Goal: Information Seeking & Learning: Learn about a topic

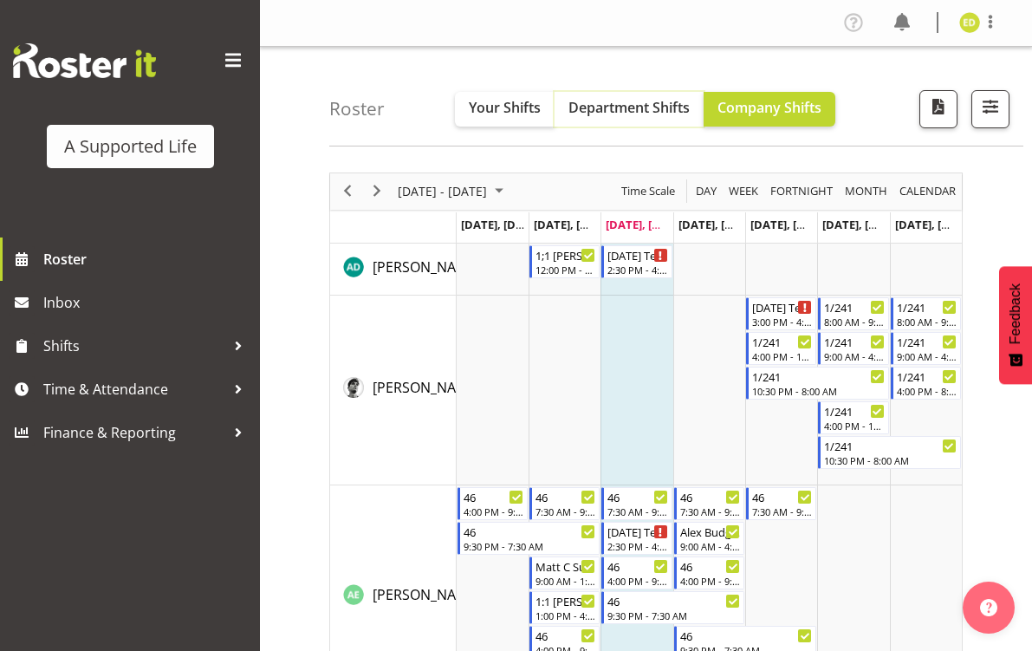
click at [588, 100] on span "Department Shifts" at bounding box center [628, 107] width 121 height 19
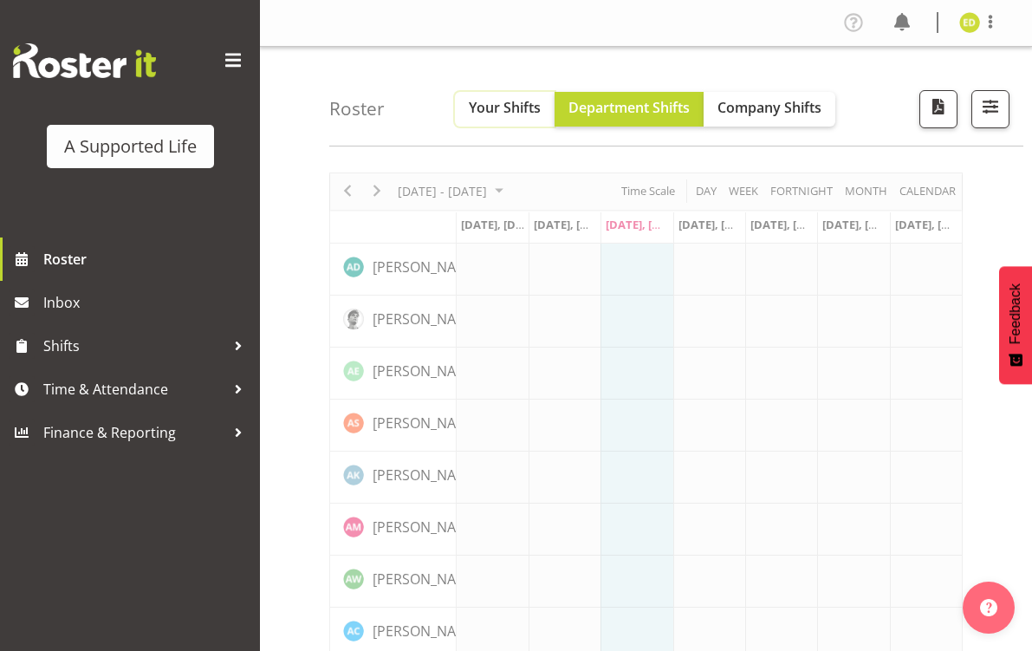
click at [521, 103] on span "Your Shifts" at bounding box center [505, 107] width 72 height 19
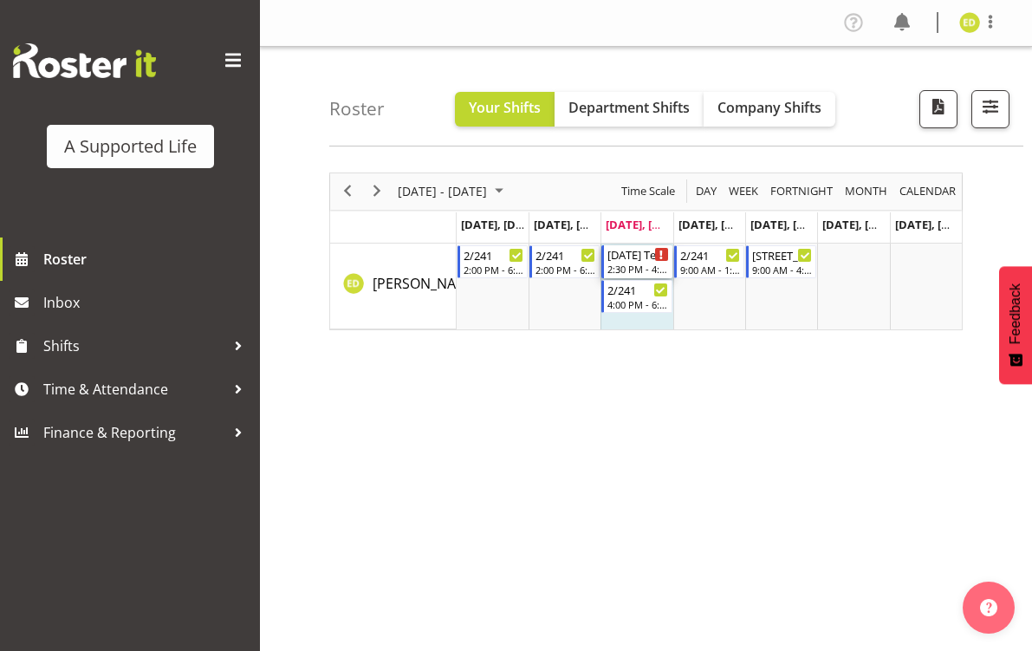
click at [647, 260] on div "[DATE] Team Meeting" at bounding box center [637, 253] width 61 height 17
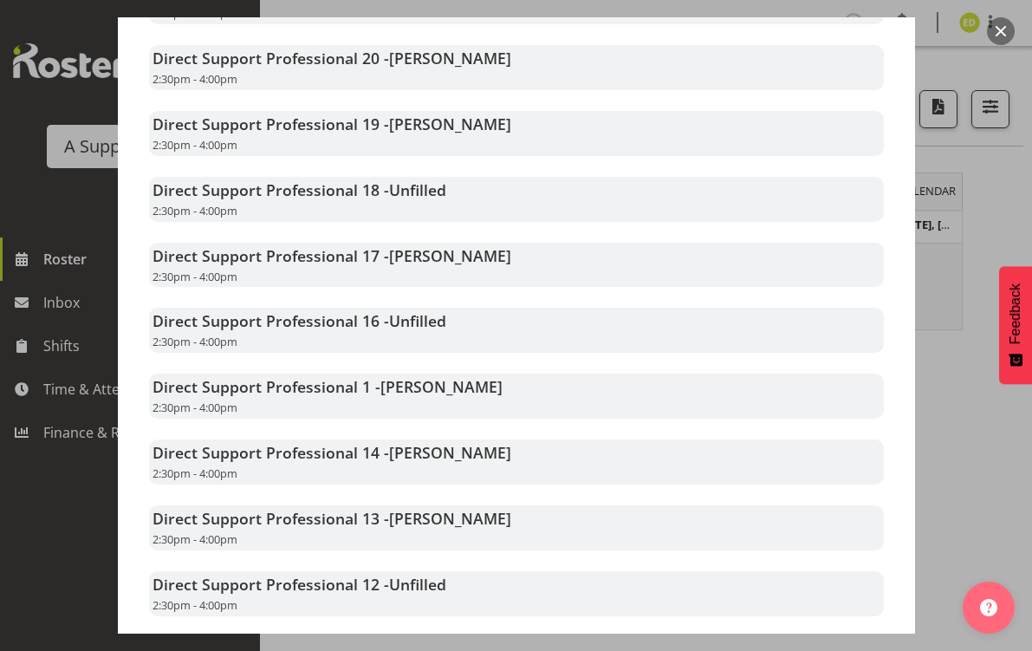
scroll to position [934, 0]
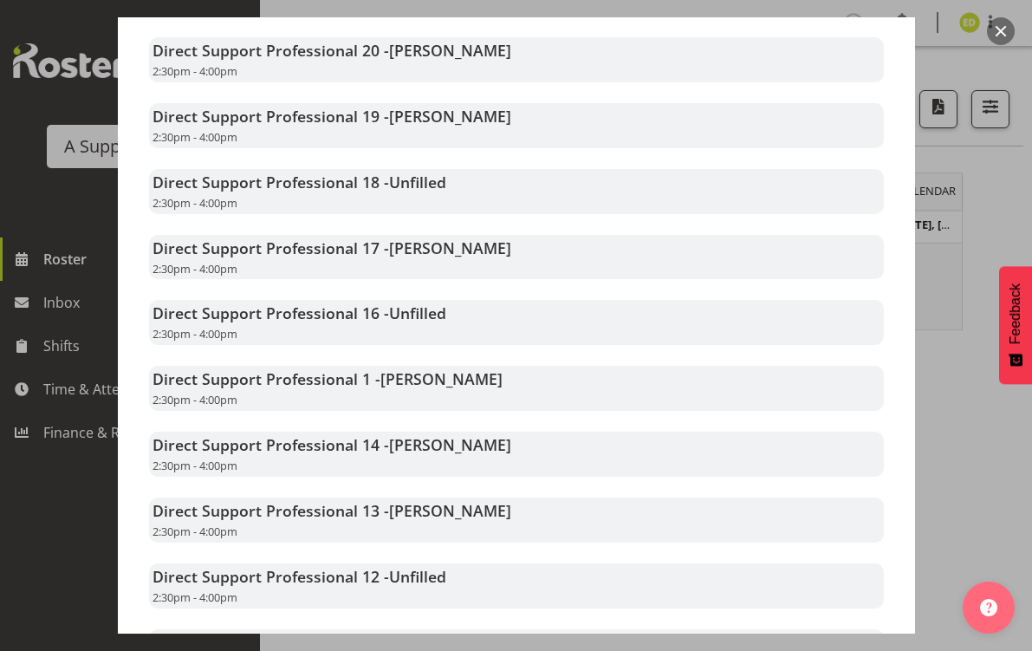
click at [465, 386] on span "[PERSON_NAME]" at bounding box center [441, 378] width 122 height 21
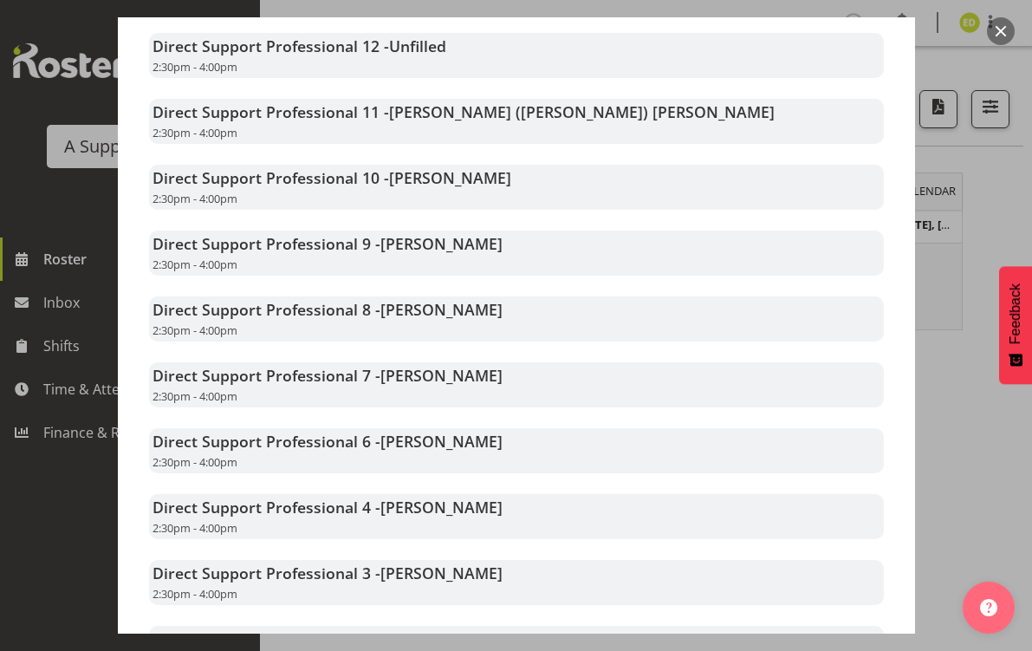
scroll to position [1480, 0]
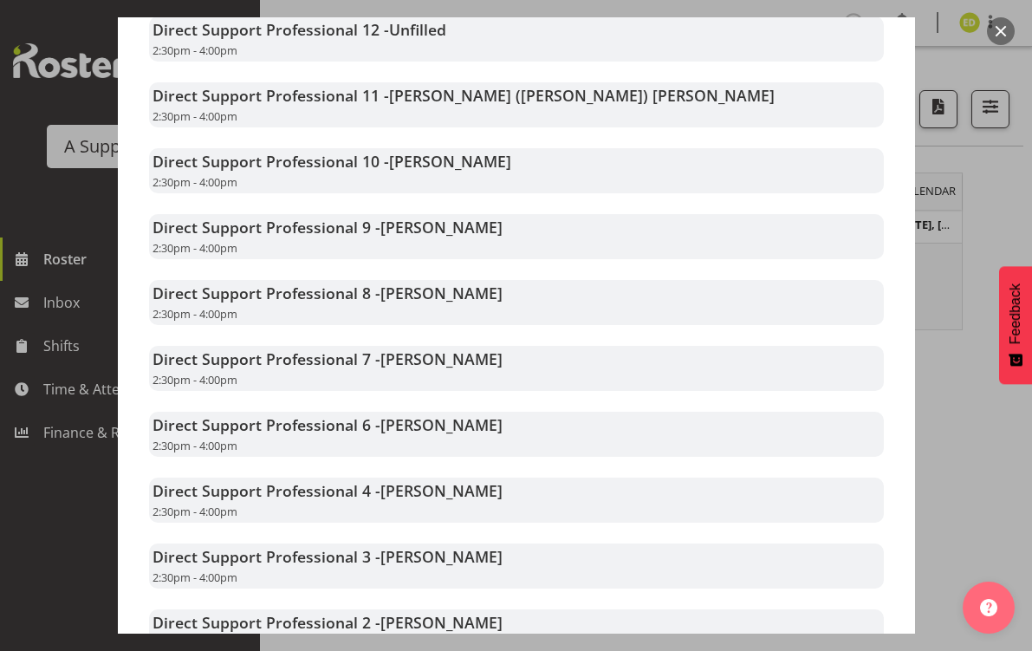
click at [463, 355] on span "[PERSON_NAME]" at bounding box center [441, 358] width 122 height 21
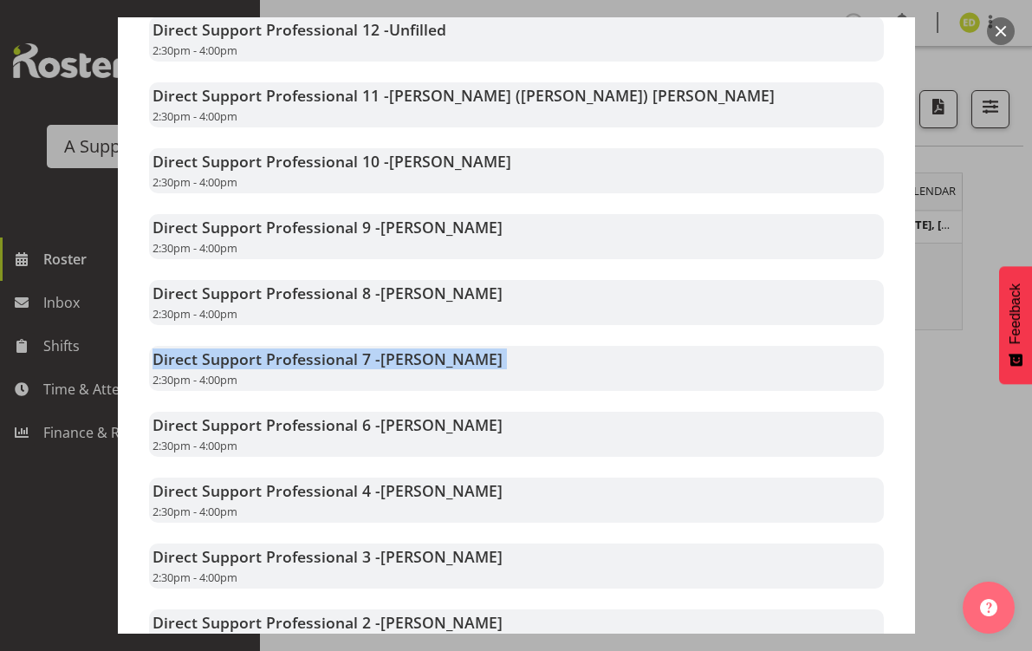
click at [463, 355] on span "[PERSON_NAME]" at bounding box center [441, 358] width 122 height 21
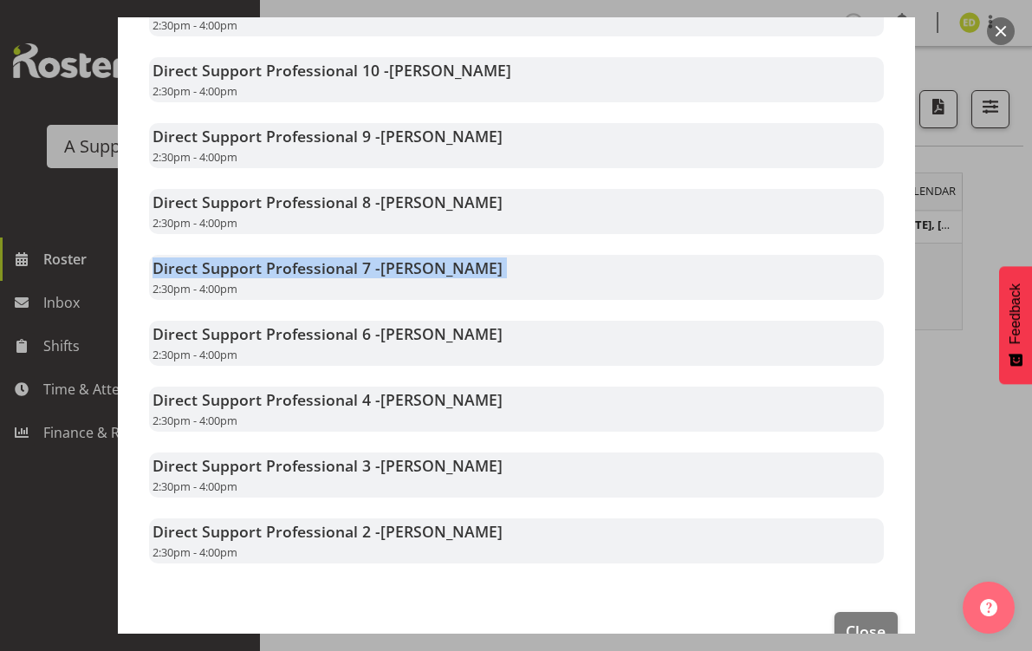
scroll to position [1577, 0]
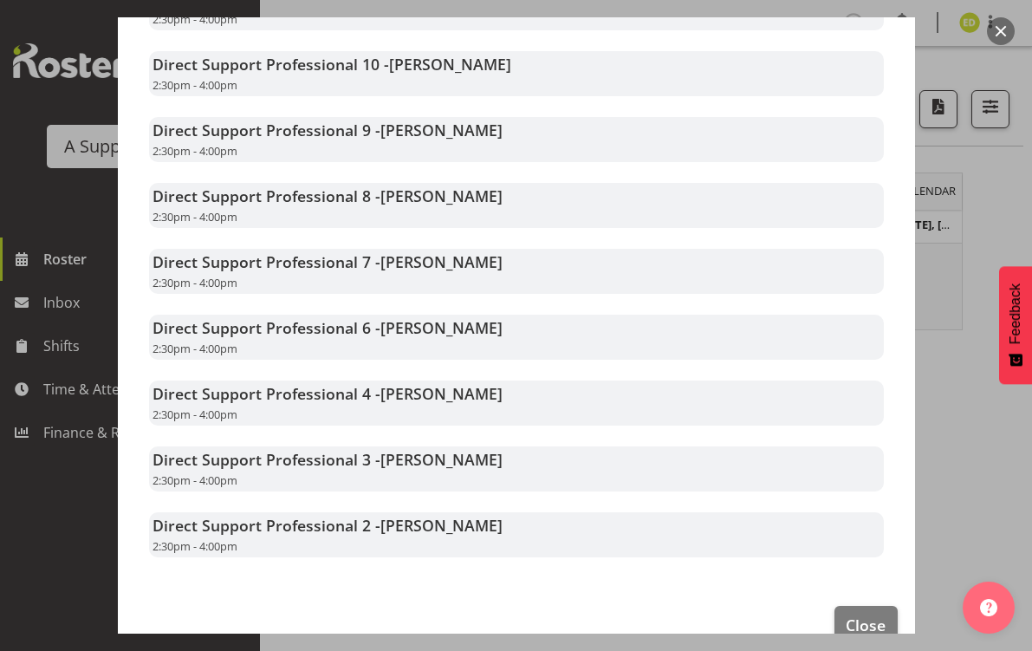
click at [459, 340] on div "Direct Support Professional 6 - [PERSON_NAME] 2:30pm - 4:00pm" at bounding box center [516, 336] width 735 height 45
click at [459, 339] on div "Direct Support Professional 6 - [PERSON_NAME] 2:30pm - 4:00pm" at bounding box center [516, 336] width 735 height 45
drag, startPoint x: 509, startPoint y: 328, endPoint x: 381, endPoint y: 333, distance: 128.3
click at [381, 333] on div "Direct Support Professional 6 - [PERSON_NAME] 2:30pm - 4:00pm" at bounding box center [516, 336] width 735 height 45
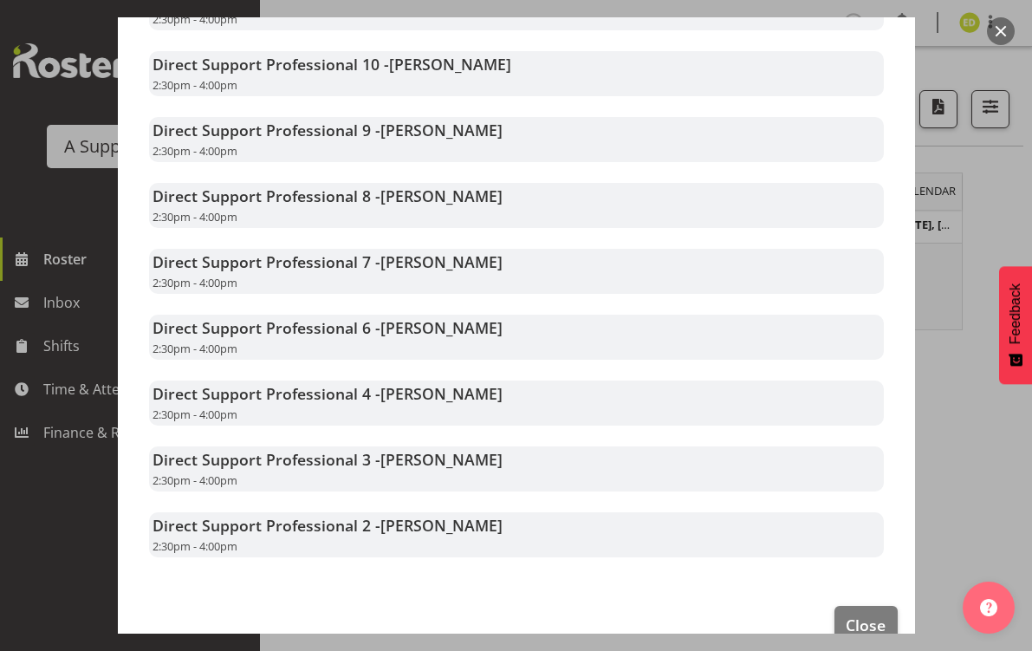
copy span "[PERSON_NAME]"
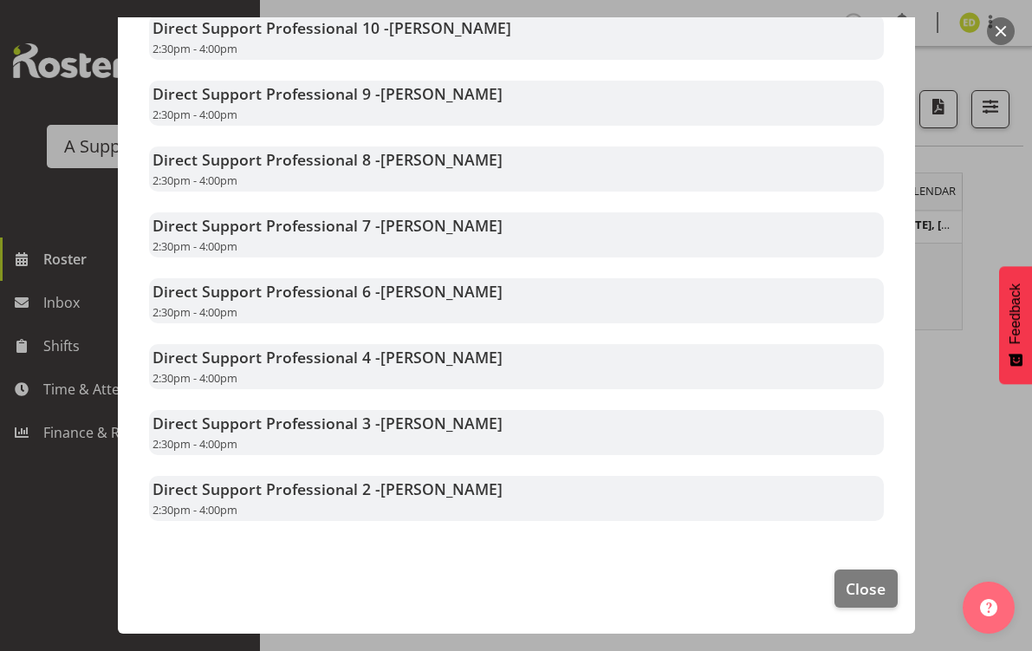
scroll to position [1595, 0]
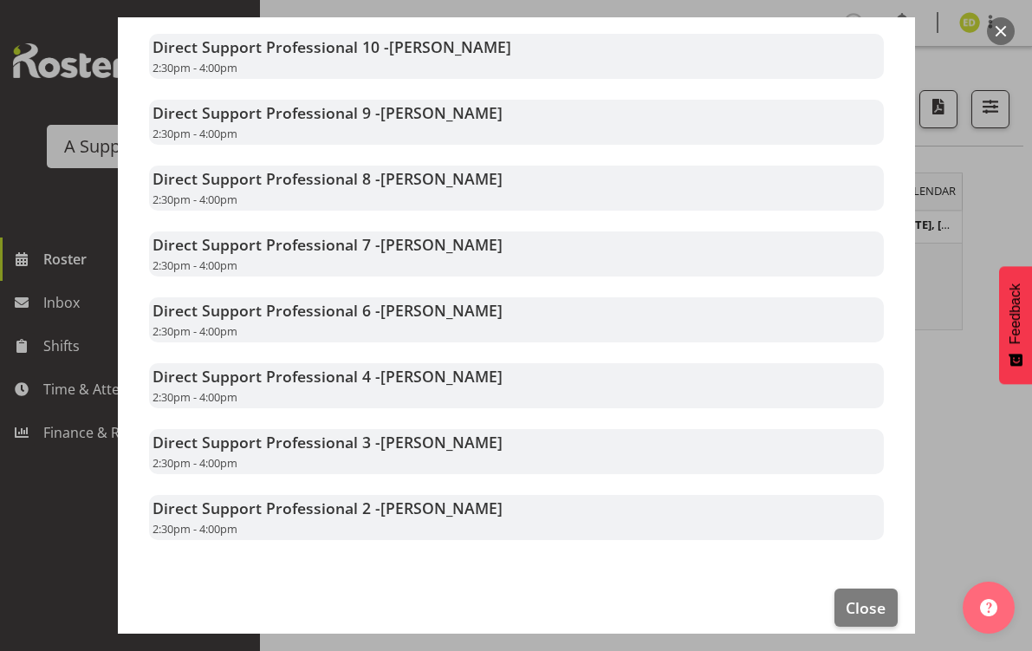
click at [538, 445] on div "Direct Support Professional 3 - [PERSON_NAME] 2:30pm - 4:00pm" at bounding box center [516, 451] width 735 height 45
click at [537, 445] on div "Direct Support Professional 3 - [PERSON_NAME] 2:30pm - 4:00pm" at bounding box center [516, 451] width 735 height 45
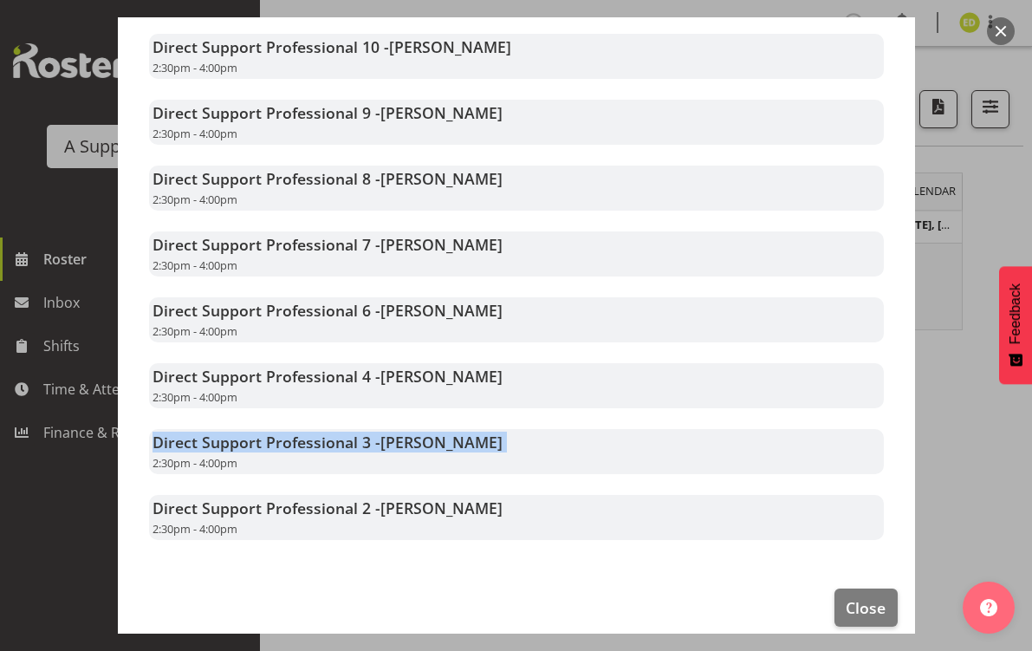
click at [537, 445] on div "Direct Support Professional 3 - [PERSON_NAME] 2:30pm - 4:00pm" at bounding box center [516, 451] width 735 height 45
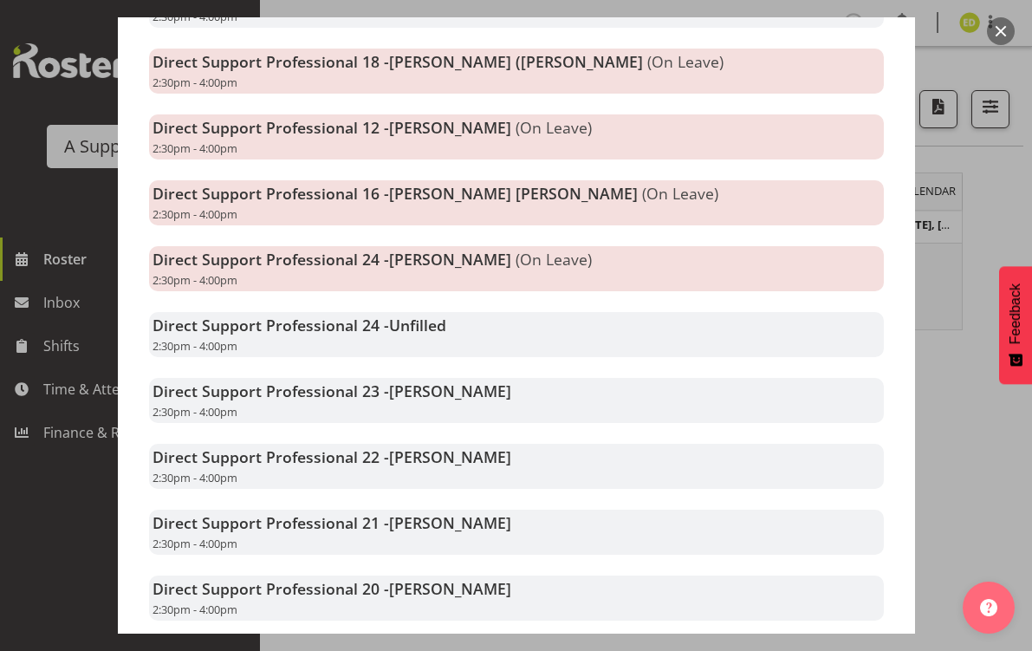
scroll to position [0, 0]
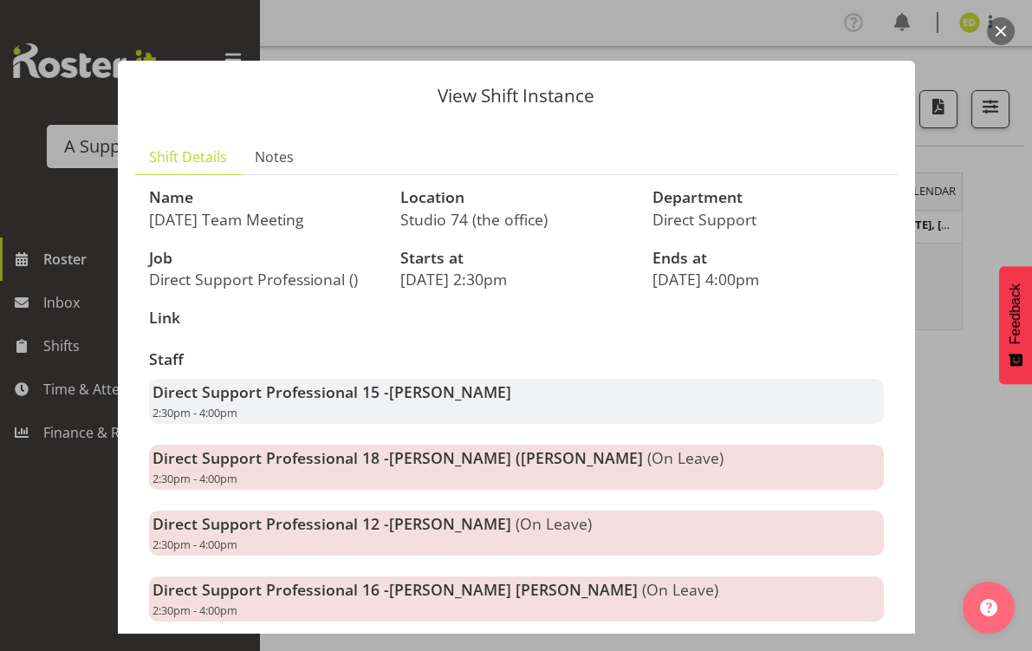
click at [576, 280] on p "[DATE] 2:30pm" at bounding box center [515, 278] width 231 height 19
drag, startPoint x: 693, startPoint y: 293, endPoint x: 698, endPoint y: 282, distance: 11.6
click at [697, 282] on div "Ends at [DATE] 4:00pm" at bounding box center [768, 269] width 252 height 61
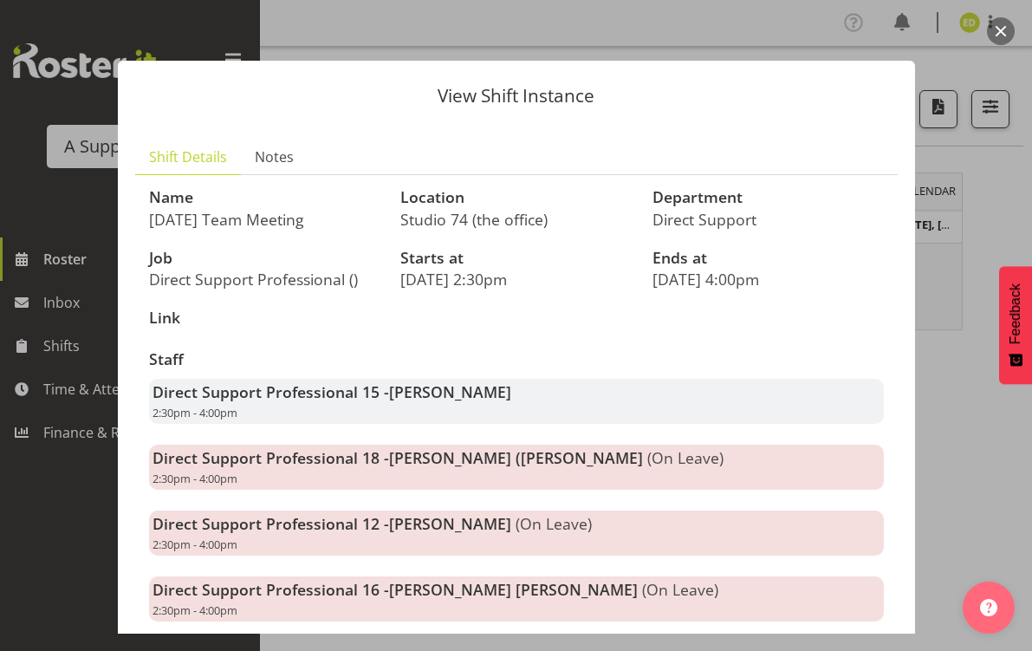
click at [698, 282] on p "[DATE] 4:00pm" at bounding box center [767, 278] width 231 height 19
click at [975, 201] on div at bounding box center [516, 325] width 1032 height 651
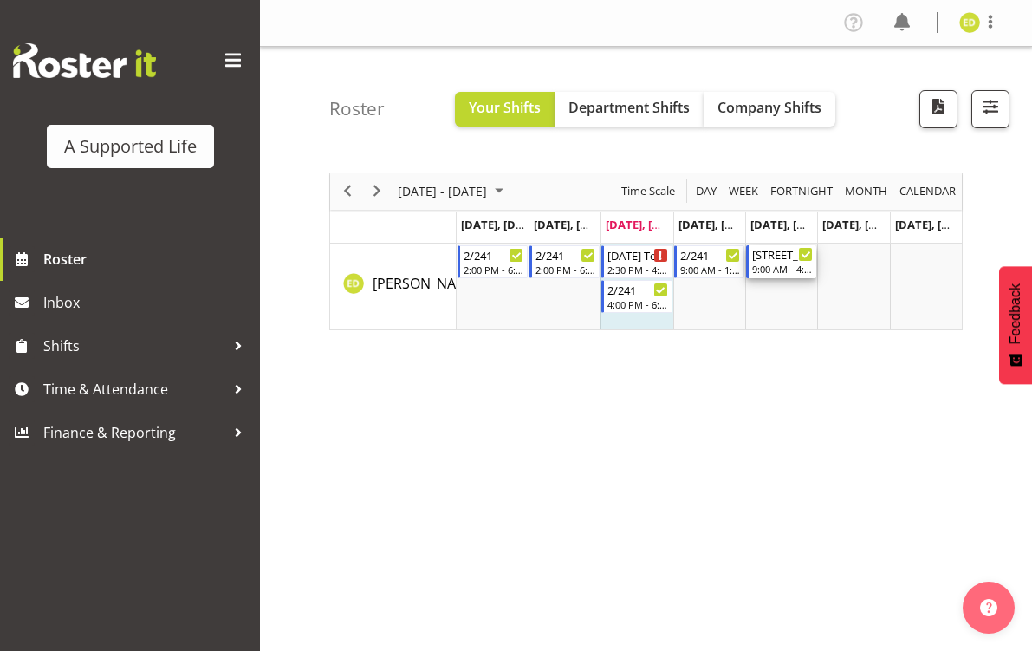
click at [768, 262] on div "9:00 AM - 4:30 PM" at bounding box center [782, 269] width 61 height 14
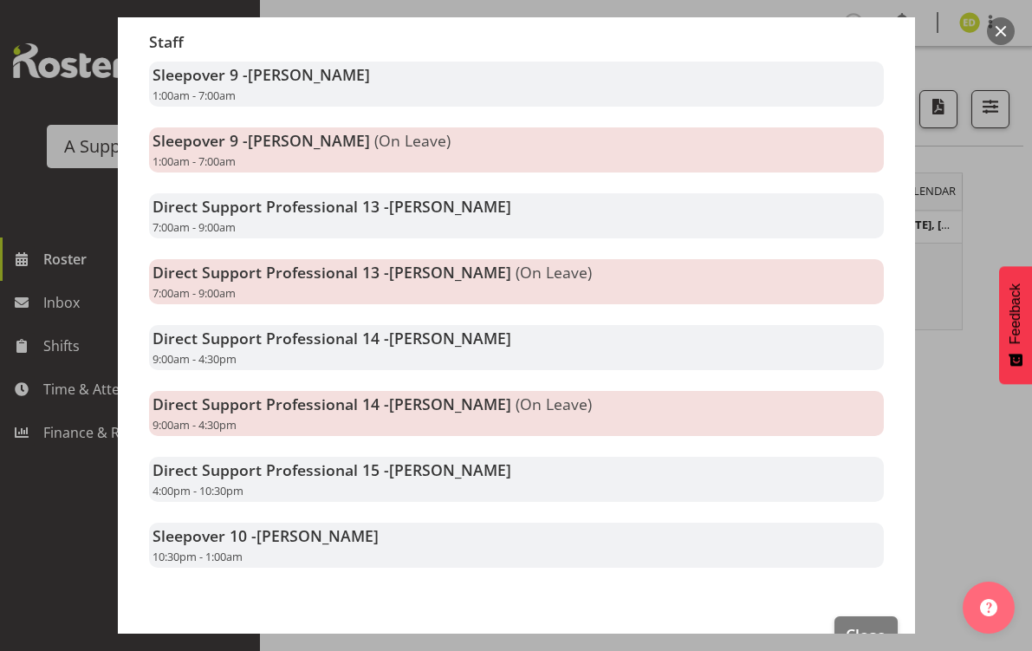
scroll to position [364, 0]
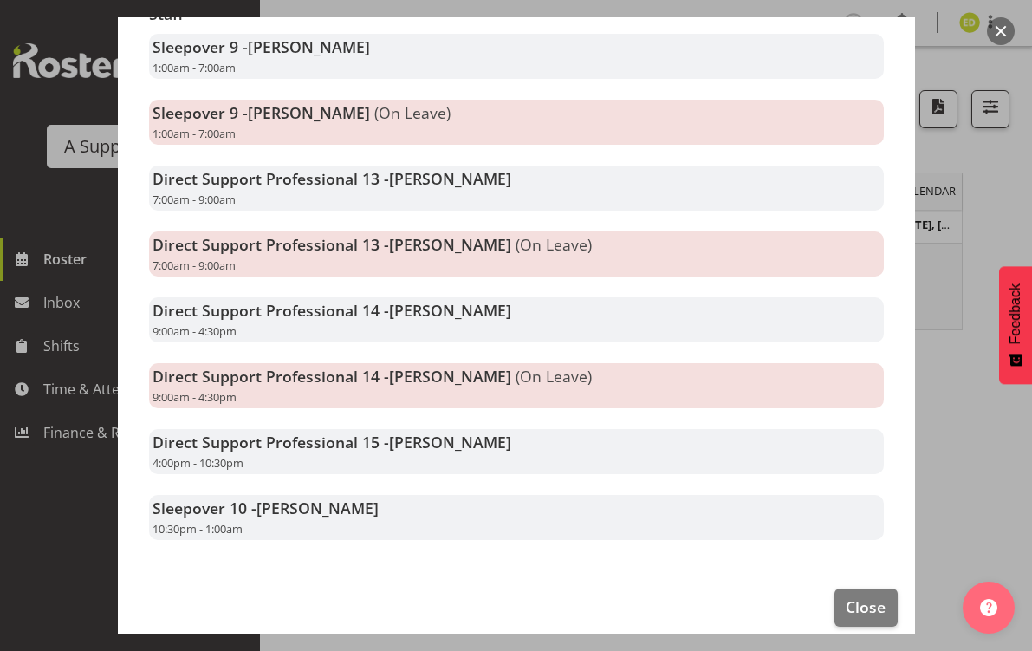
click at [445, 300] on span "[PERSON_NAME]" at bounding box center [450, 310] width 122 height 21
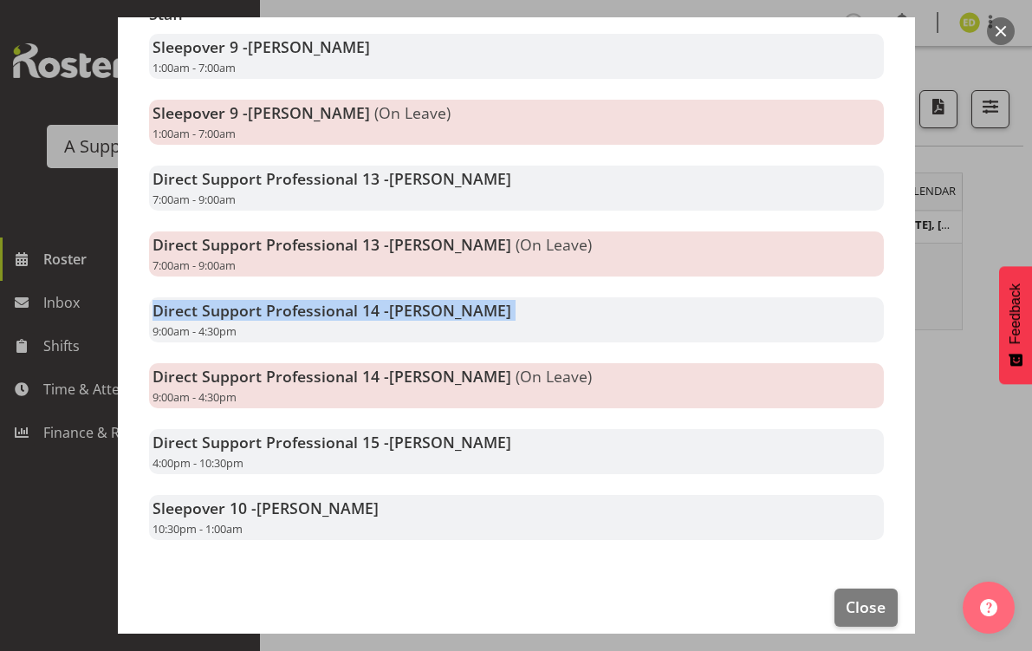
click at [445, 300] on span "[PERSON_NAME]" at bounding box center [450, 310] width 122 height 21
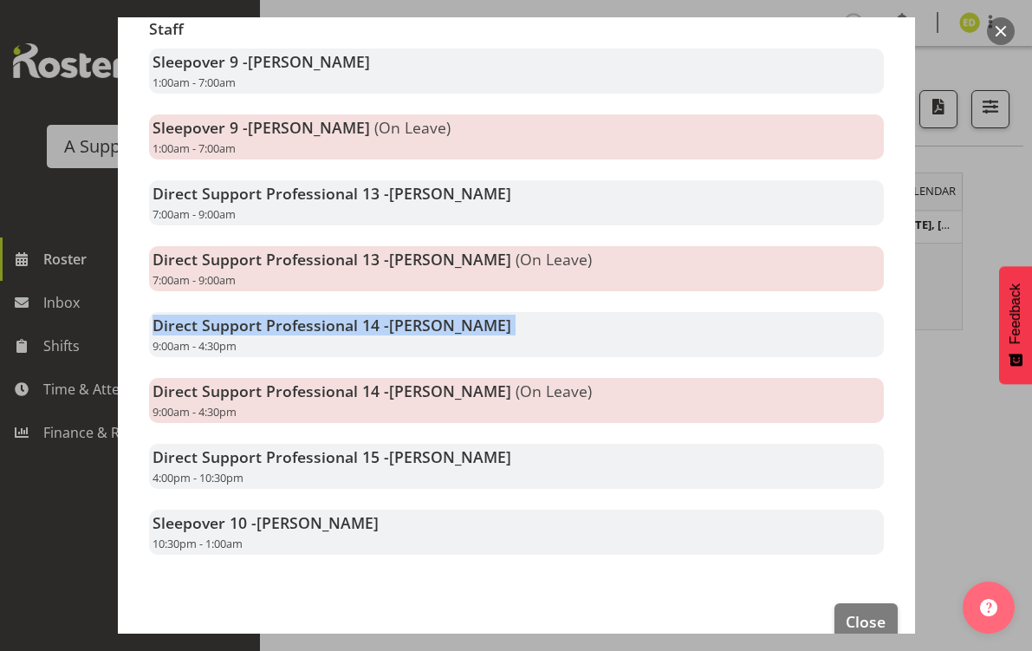
scroll to position [0, 0]
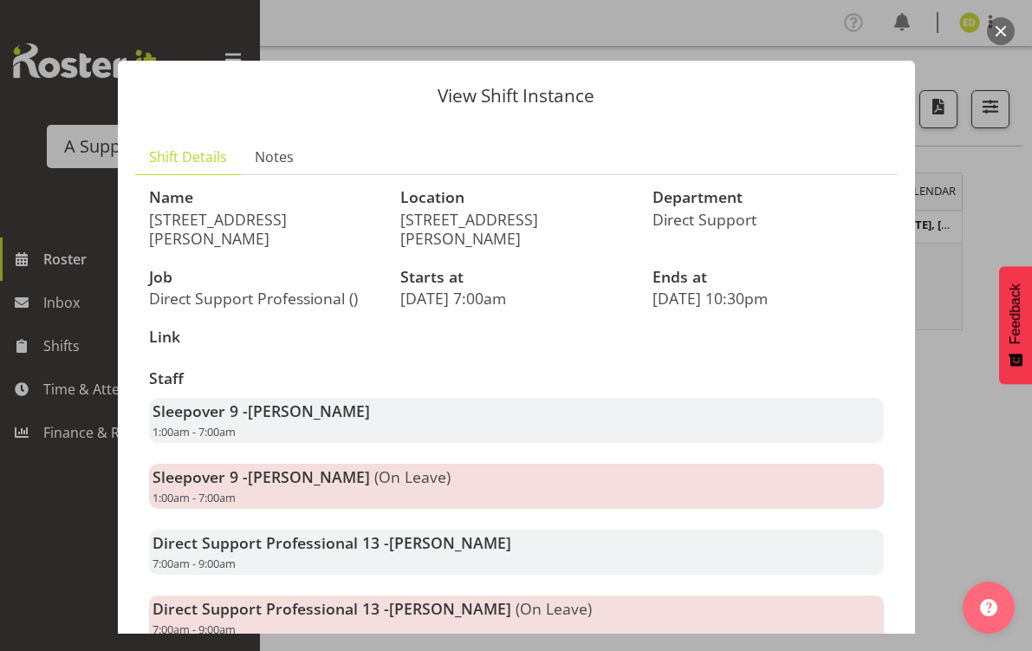
drag, startPoint x: 495, startPoint y: 221, endPoint x: 392, endPoint y: 218, distance: 104.0
click at [392, 218] on div "Location [STREET_ADDRESS][PERSON_NAME]" at bounding box center [516, 218] width 252 height 80
